Goal: Task Accomplishment & Management: Complete application form

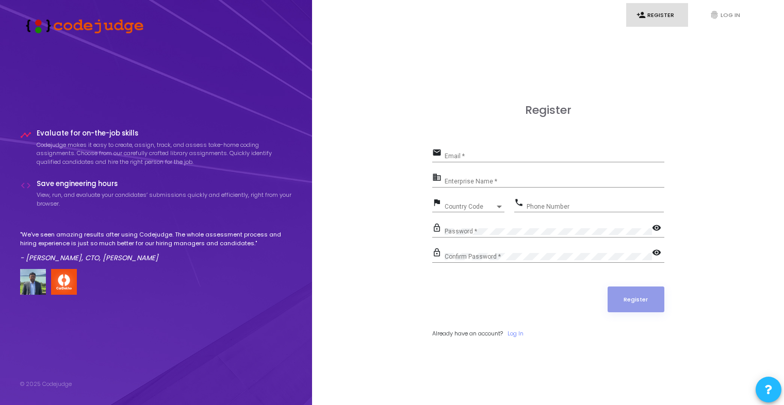
click at [513, 152] on div "Email *" at bounding box center [555, 154] width 220 height 16
type input "[EMAIL_ADDRESS][DOMAIN_NAME]"
click at [522, 180] on input "Enterprise Name *" at bounding box center [555, 181] width 220 height 7
click at [480, 204] on div "Country Code" at bounding box center [470, 207] width 51 height 6
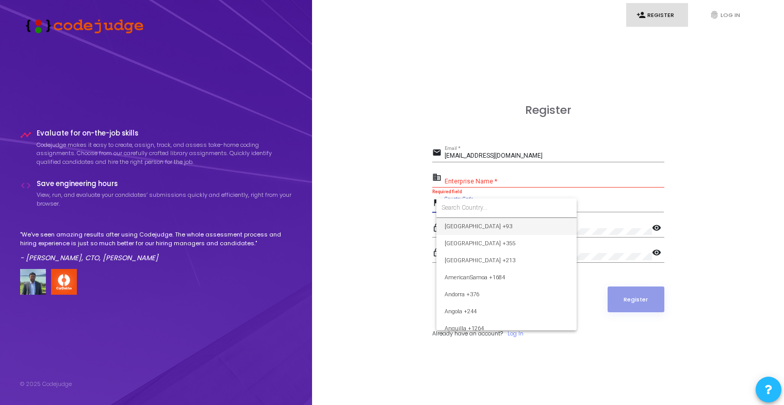
click at [382, 206] on div at bounding box center [392, 202] width 784 height 405
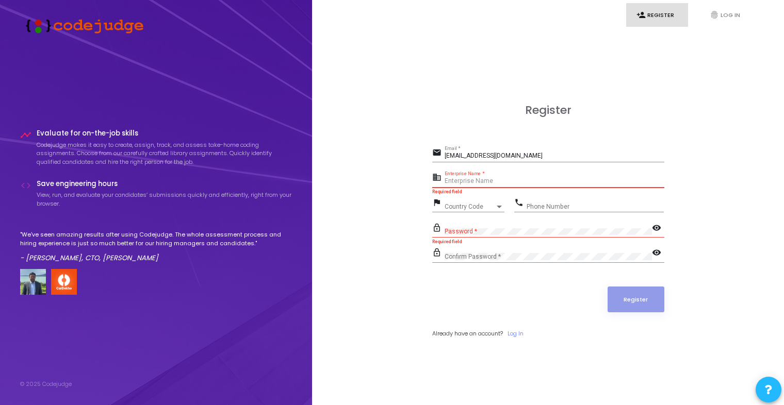
click at [491, 184] on input "Enterprise Name *" at bounding box center [555, 181] width 220 height 7
type input "[PERSON_NAME]"
click at [124, 29] on img at bounding box center [82, 25] width 124 height 17
click at [56, 29] on img at bounding box center [82, 25] width 124 height 17
click at [37, 28] on img at bounding box center [82, 25] width 124 height 17
